Goal: Information Seeking & Learning: Learn about a topic

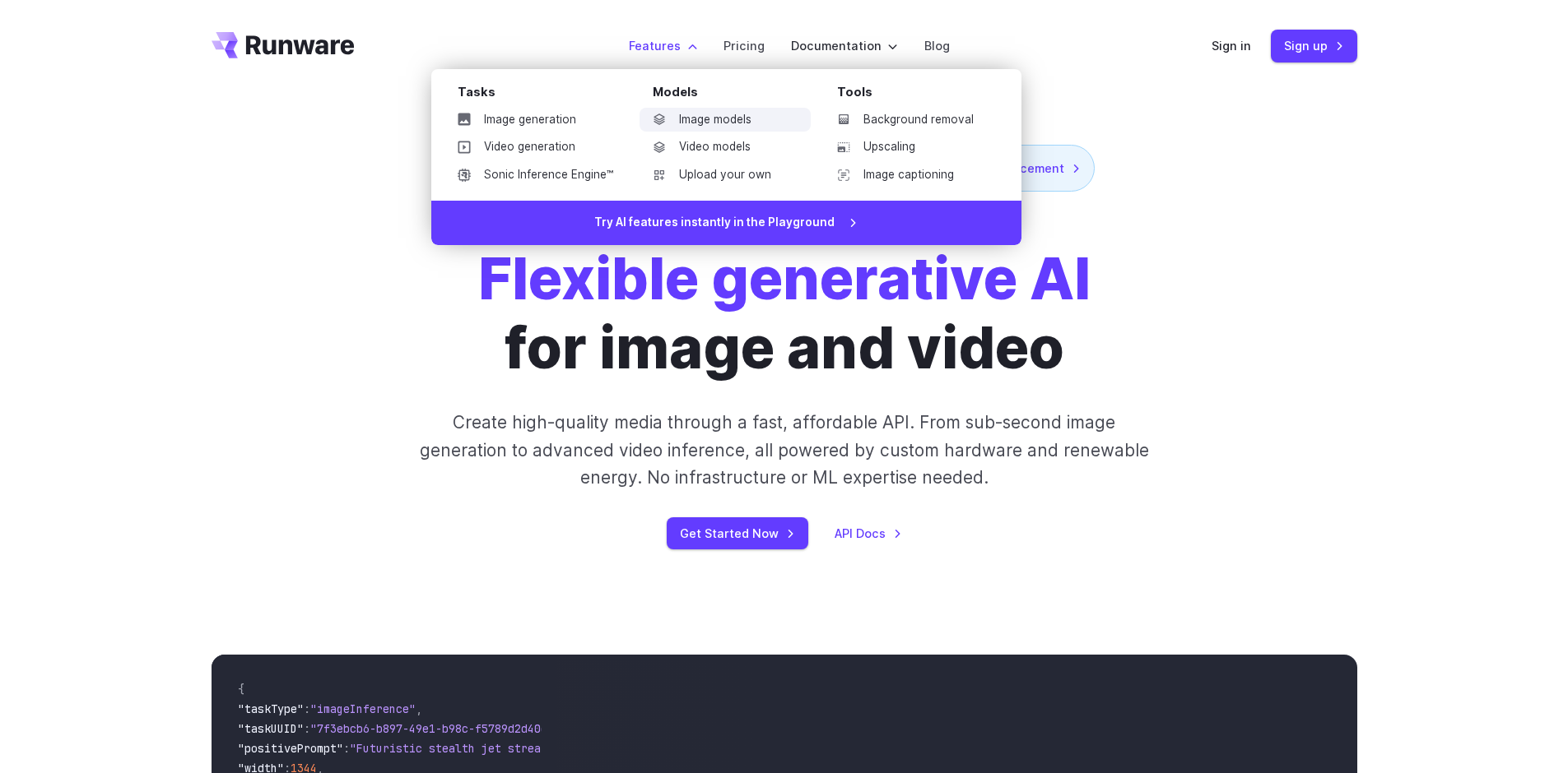
click at [735, 123] on link "Image models" at bounding box center [725, 119] width 171 height 25
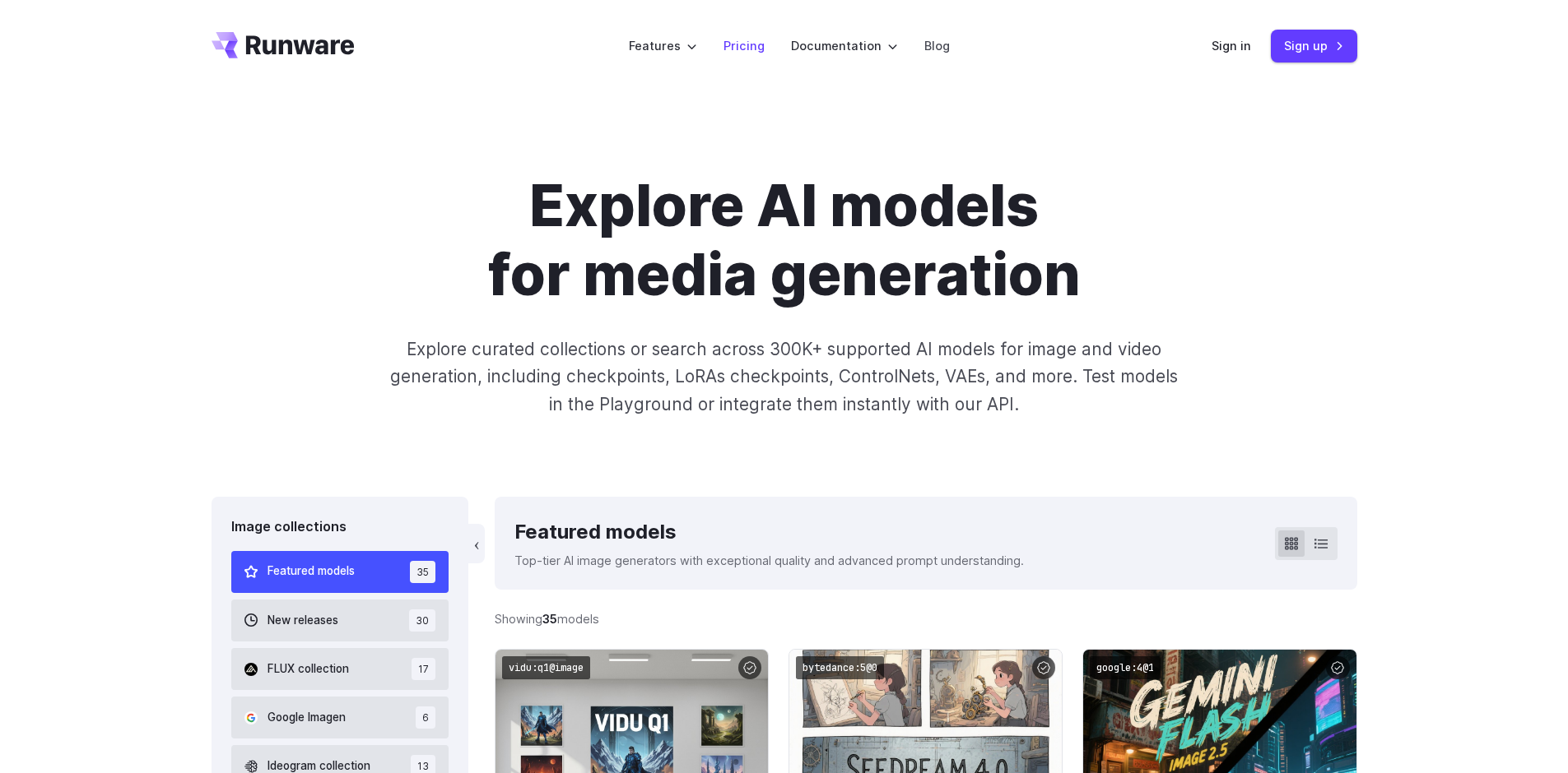
click at [740, 50] on link "Pricing" at bounding box center [744, 46] width 42 height 19
